Goal: Task Accomplishment & Management: Complete application form

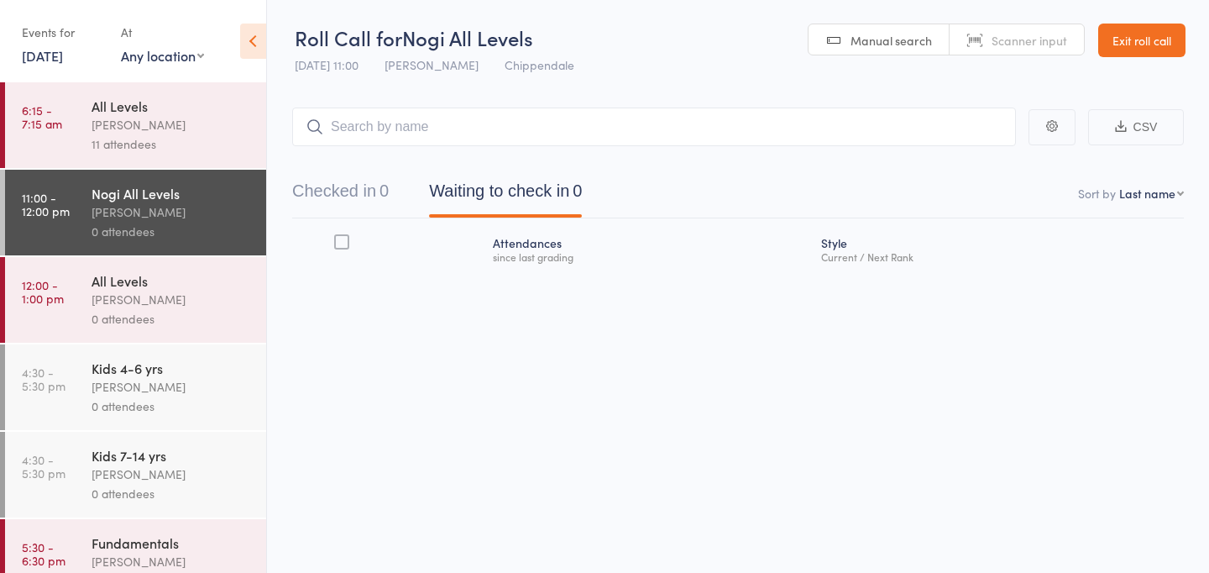
click at [1129, 41] on link "Exit roll call" at bounding box center [1141, 41] width 87 height 34
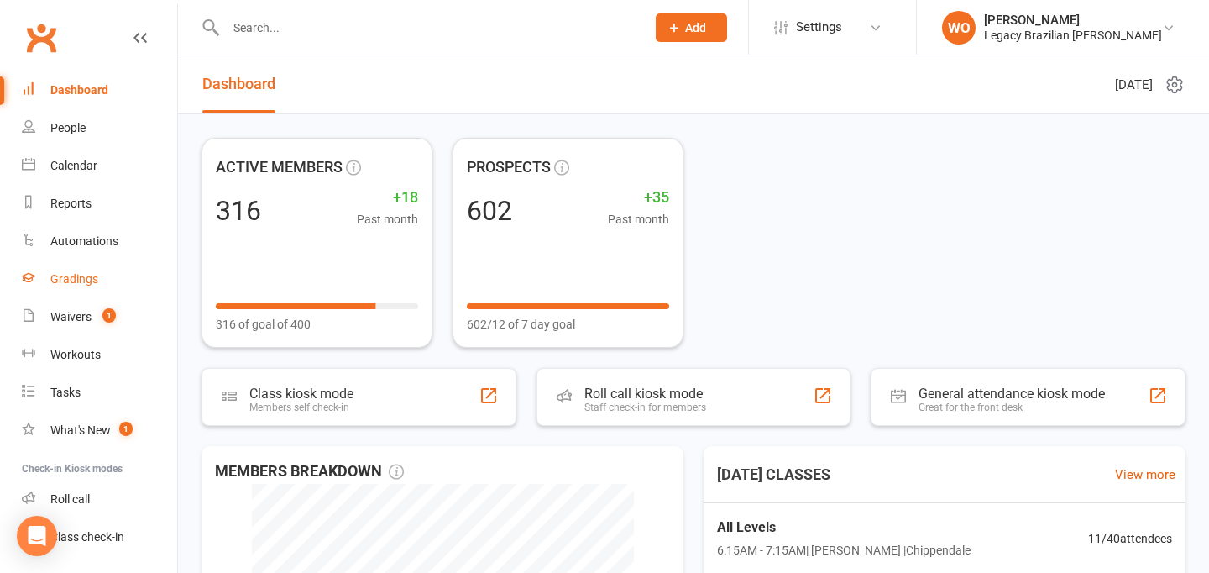
click at [81, 284] on div "Gradings" at bounding box center [74, 278] width 48 height 13
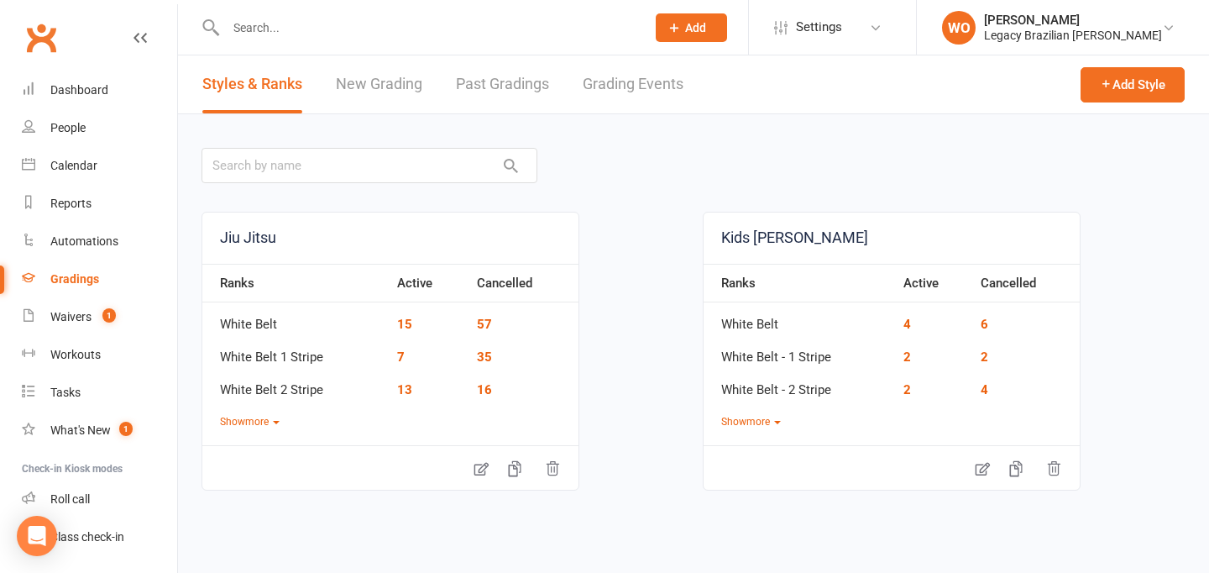
click at [0, 537] on nordpass-portal at bounding box center [0, 537] width 0 height 0
click at [405, 92] on link "New Grading" at bounding box center [379, 84] width 86 height 58
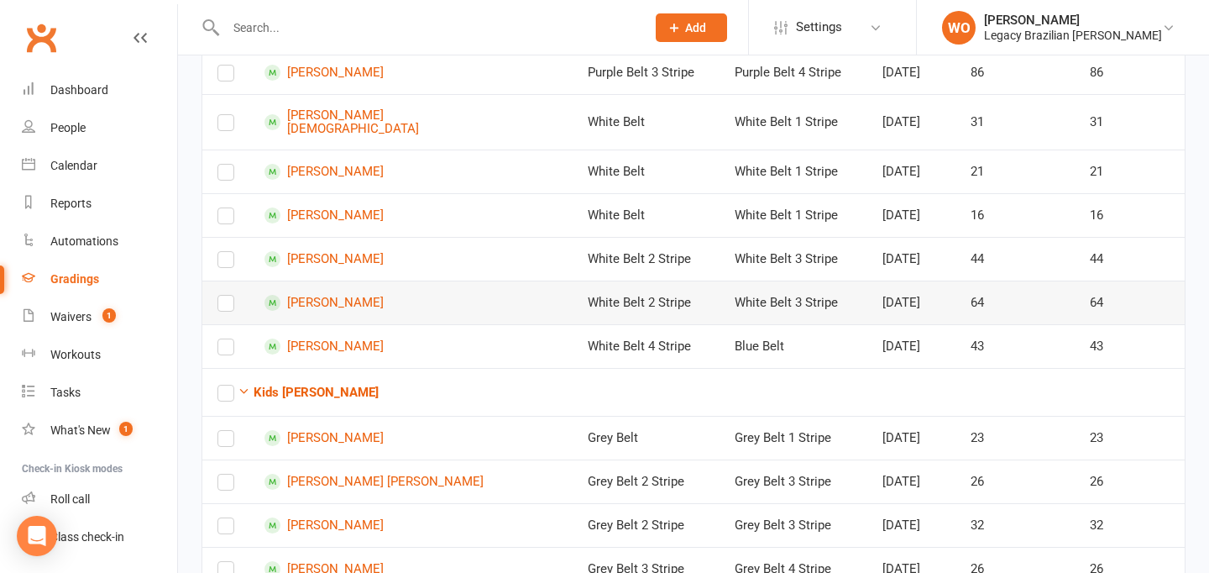
scroll to position [511, 0]
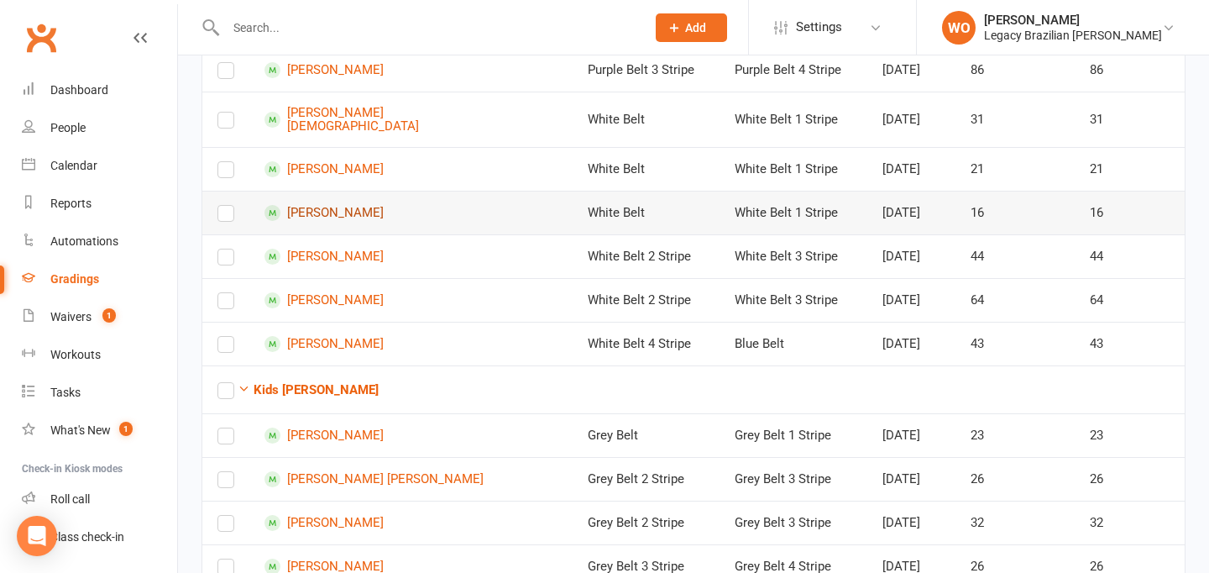
click at [308, 221] on link "[PERSON_NAME]" at bounding box center [375, 213] width 222 height 16
